Goal: Task Accomplishment & Management: Use online tool/utility

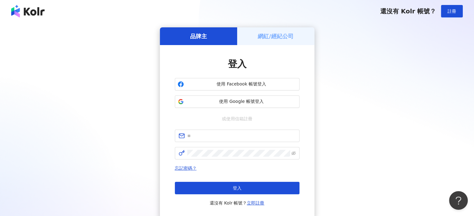
drag, startPoint x: 264, startPoint y: 104, endPoint x: 273, endPoint y: 38, distance: 66.4
click at [273, 38] on div "品牌主 網紅/經紀公司 登入 使用 Facebook 帳號登入 使用 Google 帳號登入 或使用信箱註冊 忘記密碼？ 登入 還沒有 Kolr 帳號？ 立即…" at bounding box center [237, 123] width 154 height 192
click at [273, 38] on h5 "網紅/經紀公司" at bounding box center [276, 36] width 36 height 8
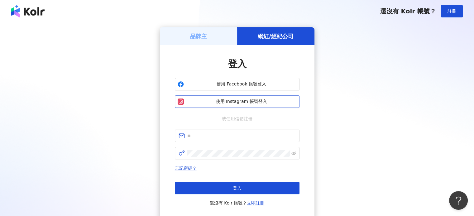
click at [251, 99] on span "使用 Instagram 帳號登入" at bounding box center [241, 102] width 110 height 6
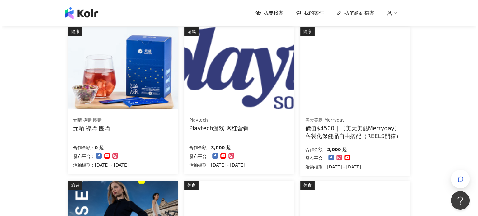
scroll to position [218, 0]
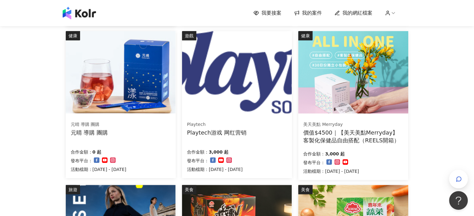
click at [340, 124] on div "美天美點 Merryday" at bounding box center [353, 125] width 100 height 6
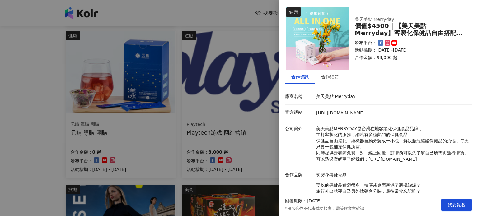
scroll to position [40, 0]
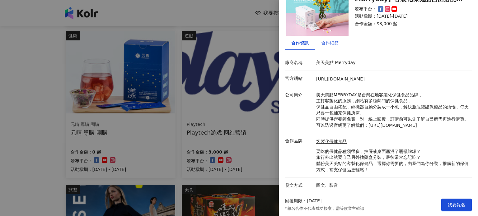
click at [329, 40] on div "合作細節" at bounding box center [329, 43] width 17 height 7
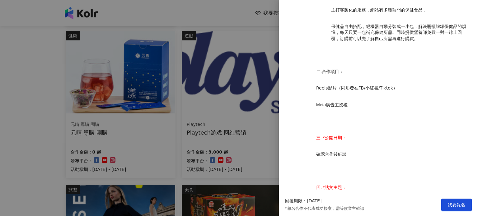
scroll to position [382, 0]
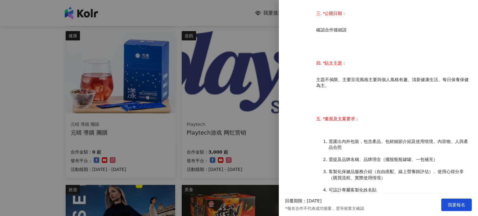
click at [156, 102] on div at bounding box center [239, 108] width 478 height 216
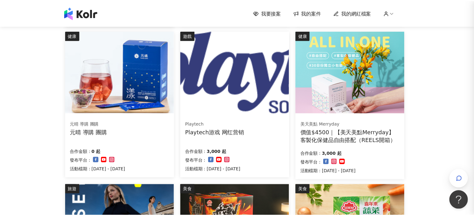
scroll to position [0, 0]
